Goal: Task Accomplishment & Management: Use online tool/utility

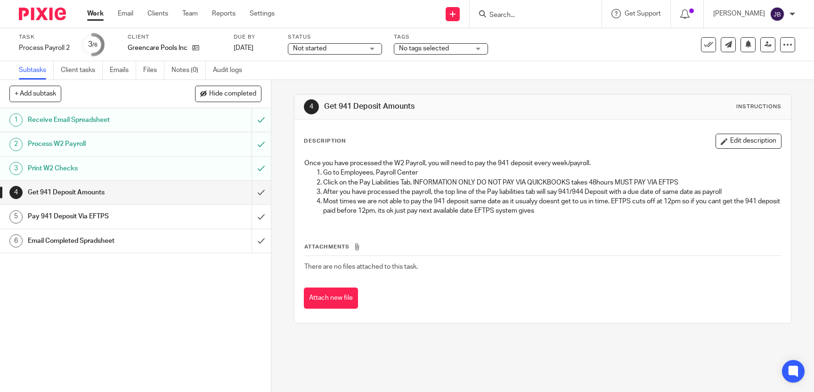
click at [515, 18] on input "Search" at bounding box center [531, 15] width 85 height 8
click at [701, 43] on div "See template in use Advanced task editor Copy task Change schedule Delete" at bounding box center [731, 44] width 130 height 15
click at [710, 44] on icon at bounding box center [708, 44] width 9 height 9
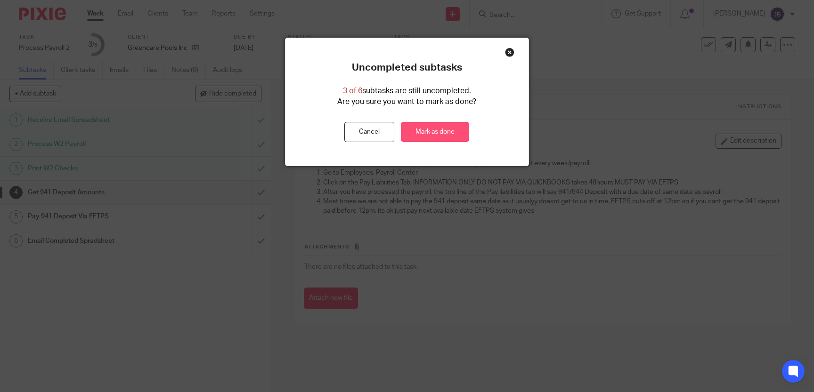
click at [452, 130] on link "Mark as done" at bounding box center [435, 132] width 68 height 20
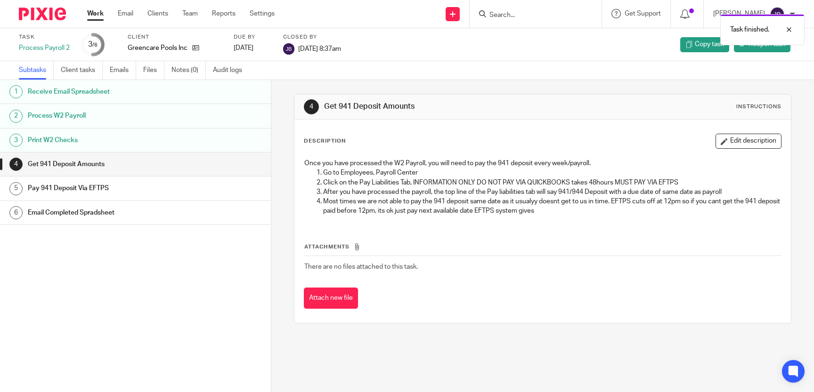
click at [530, 12] on div "Task finished." at bounding box center [606, 27] width 398 height 36
click at [527, 16] on div "Task finished." at bounding box center [606, 27] width 398 height 36
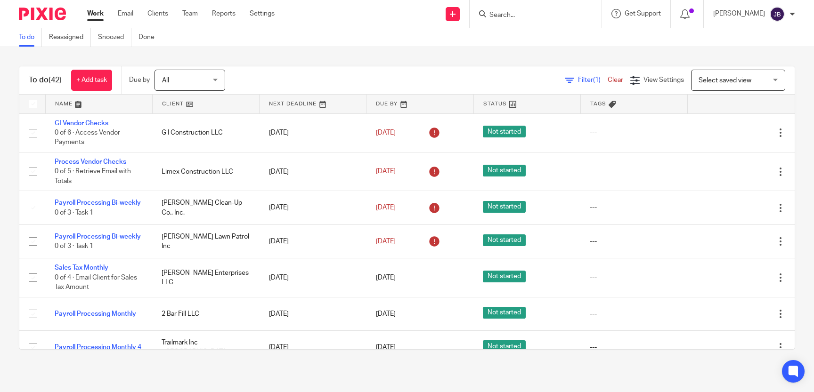
click at [732, 134] on icon at bounding box center [733, 132] width 9 height 9
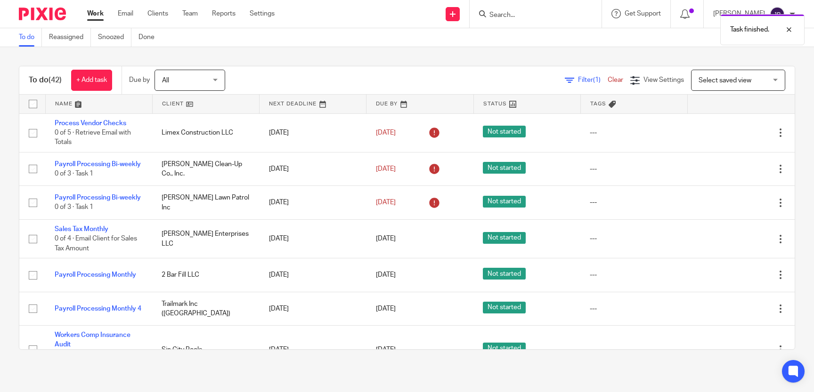
click at [732, 134] on icon at bounding box center [733, 132] width 9 height 9
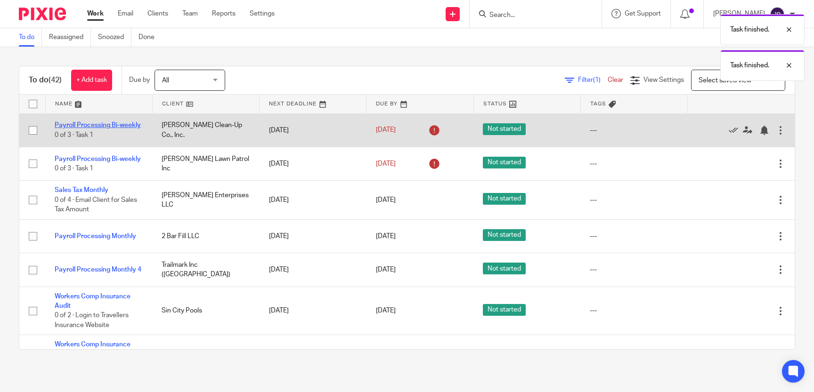
click at [95, 125] on link "Payroll Processing Bi-weekly" at bounding box center [98, 125] width 86 height 7
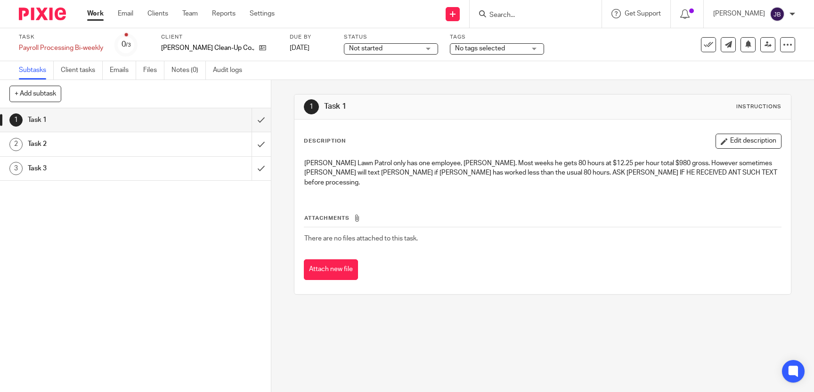
click at [290, 42] on div "Due by [DATE]" at bounding box center [311, 44] width 42 height 23
click at [290, 45] on link "[DATE]" at bounding box center [311, 48] width 42 height 10
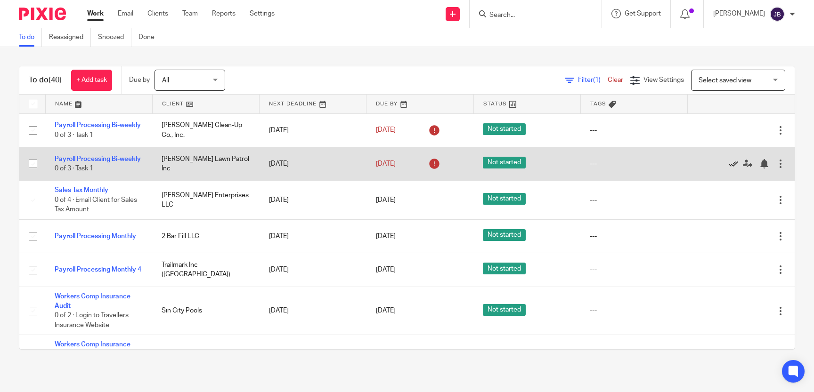
click at [735, 163] on icon at bounding box center [733, 163] width 9 height 9
